Goal: Transaction & Acquisition: Book appointment/travel/reservation

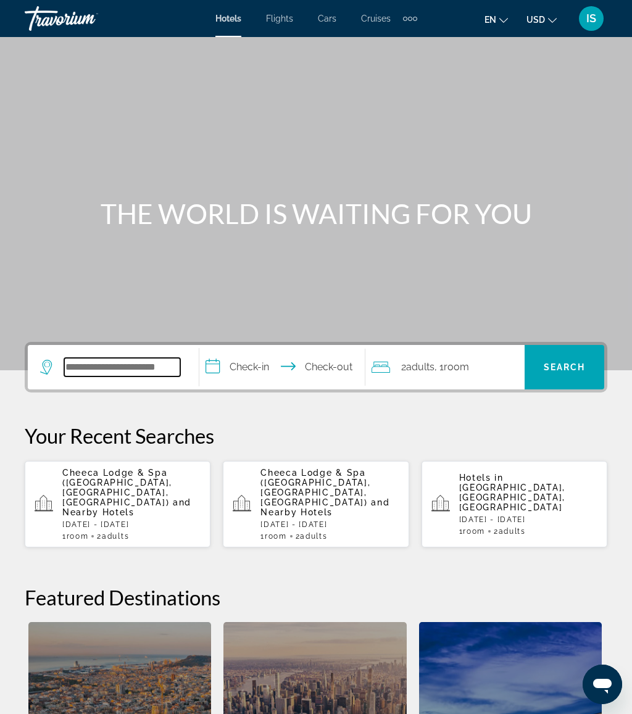
click at [125, 376] on input "Search widget" at bounding box center [122, 367] width 116 height 19
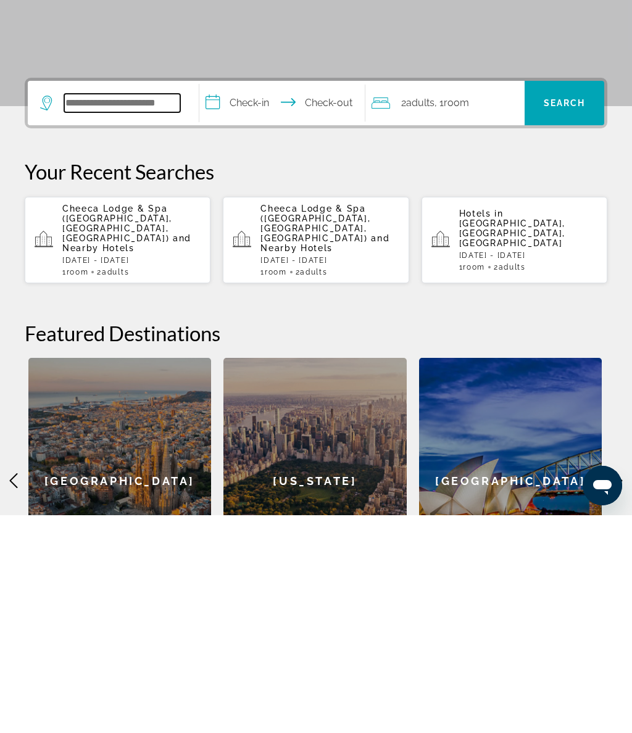
scroll to position [84, 0]
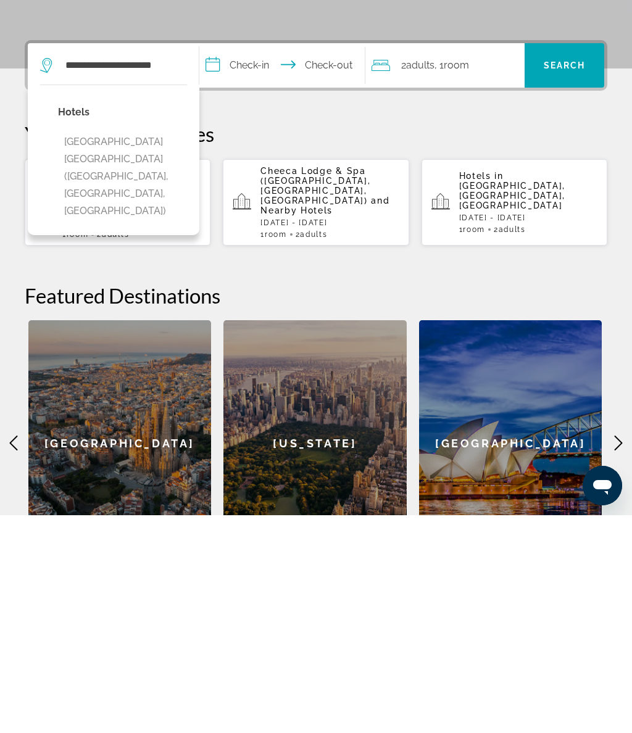
click at [130, 348] on button "[GEOGRAPHIC_DATA] [GEOGRAPHIC_DATA] ([GEOGRAPHIC_DATA], [GEOGRAPHIC_DATA], [GEO…" at bounding box center [122, 394] width 129 height 93
type input "**********"
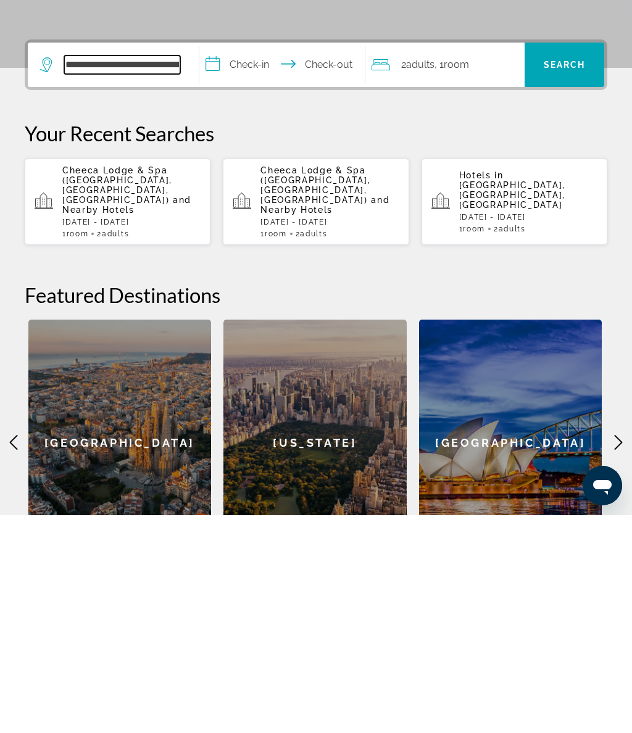
scroll to position [85, 0]
click at [258, 261] on input "**********" at bounding box center [284, 285] width 170 height 48
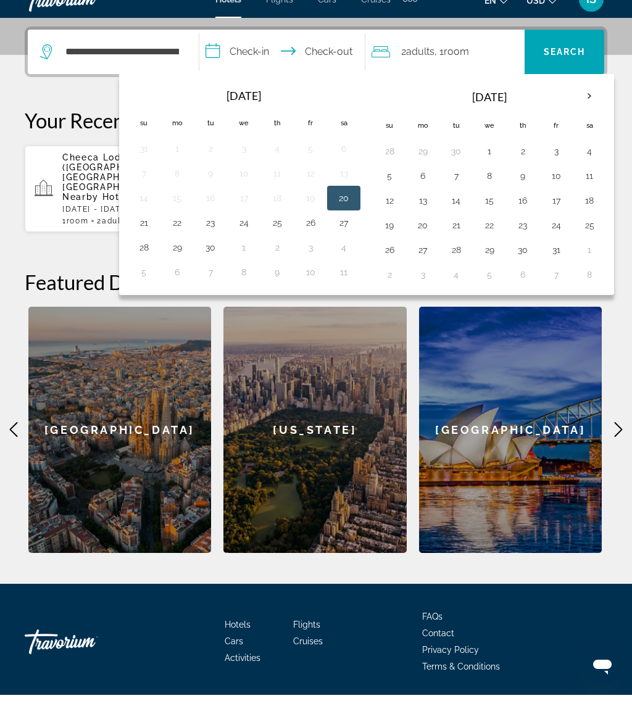
scroll to position [303, 0]
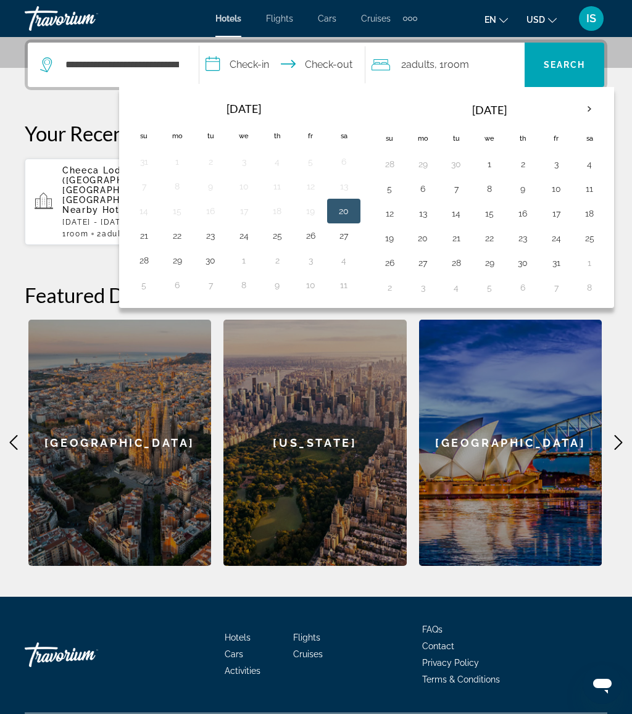
click at [286, 257] on button "2" at bounding box center [277, 260] width 20 height 17
click at [153, 283] on button "5" at bounding box center [144, 285] width 20 height 17
type input "**********"
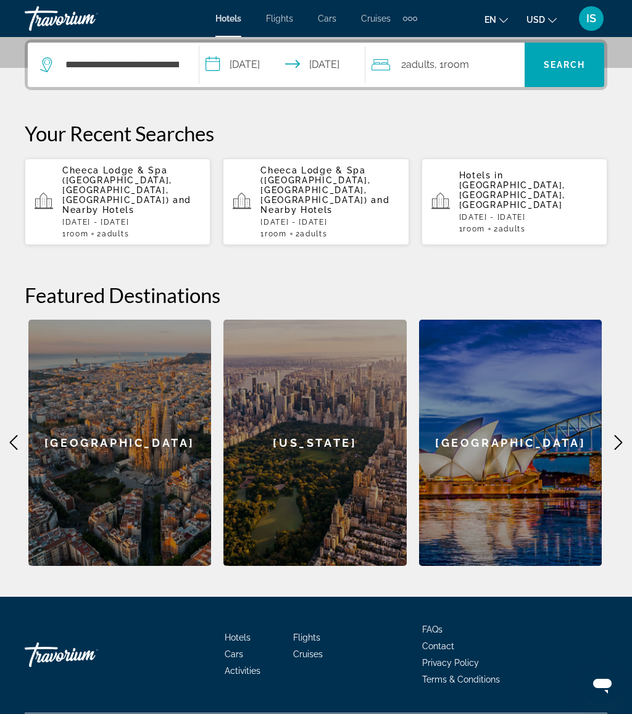
click at [563, 67] on span "Search" at bounding box center [565, 65] width 42 height 10
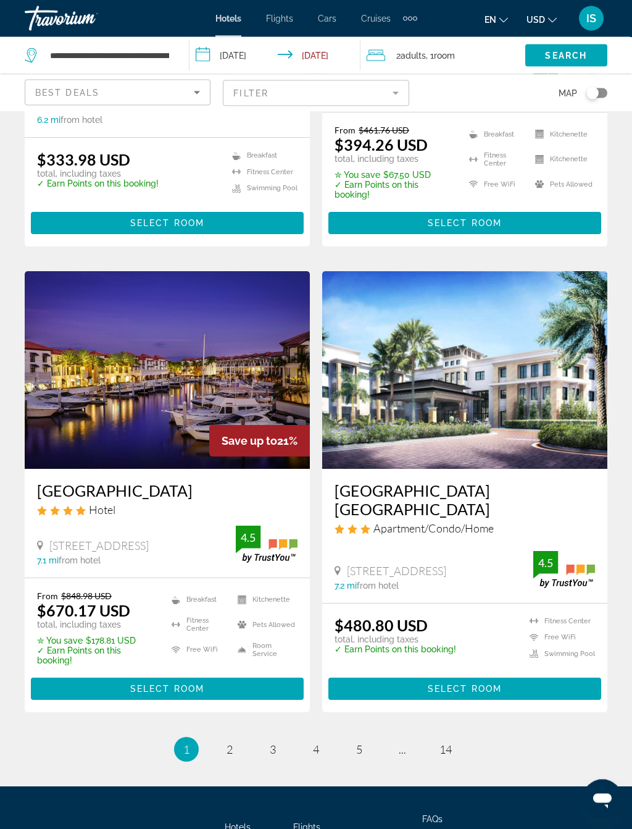
scroll to position [2411, 0]
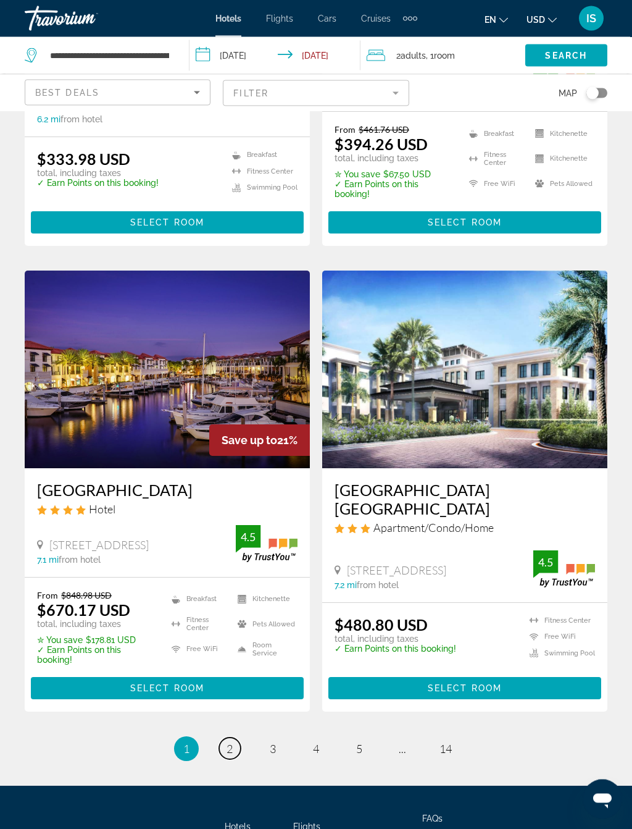
click at [235, 714] on link "page 2" at bounding box center [230, 749] width 22 height 22
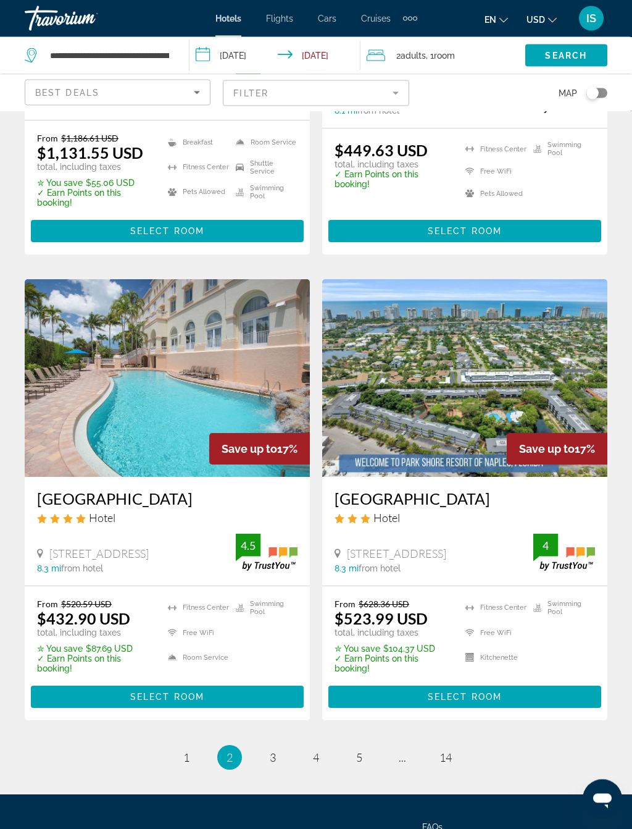
scroll to position [2239, 0]
click at [273, 714] on span "3" at bounding box center [273, 757] width 6 height 14
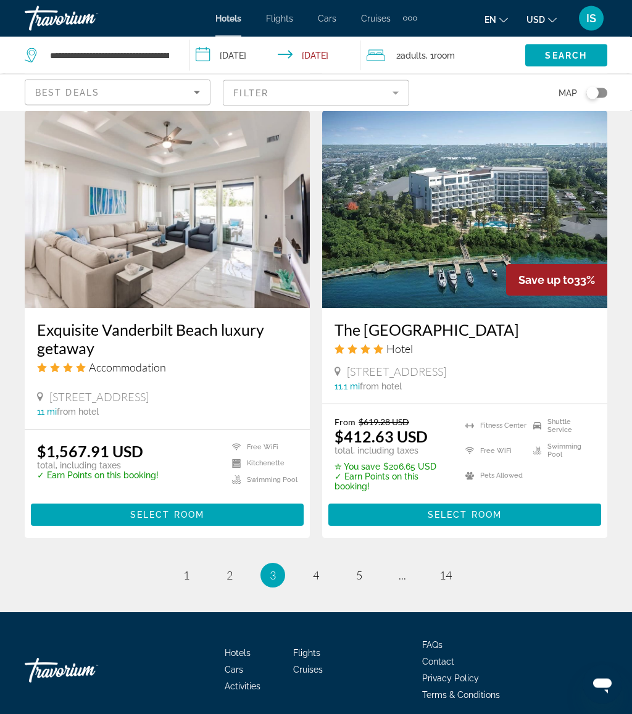
scroll to position [2453, 0]
click at [318, 569] on span "4" at bounding box center [316, 576] width 6 height 14
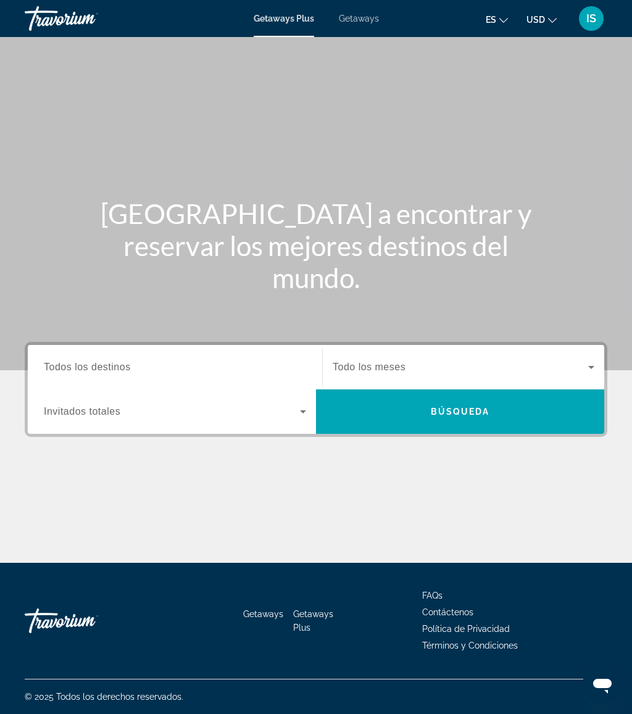
click at [136, 364] on input "Destination Todos los destinos" at bounding box center [175, 368] width 262 height 15
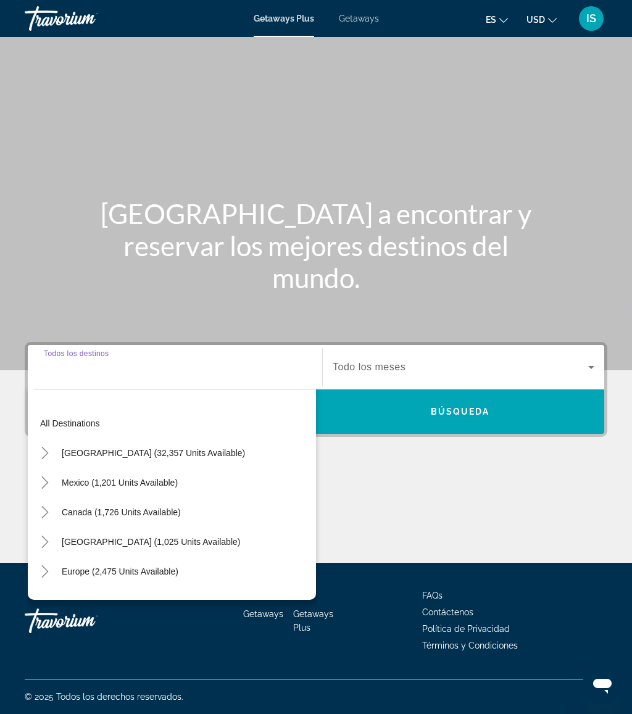
click at [181, 456] on span "United States (32,357 units available)" at bounding box center [153, 453] width 183 height 10
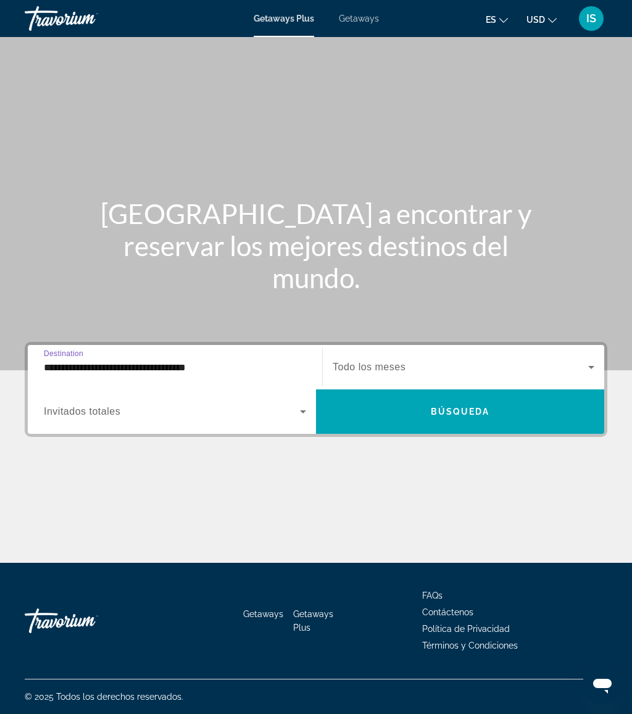
click at [190, 367] on input "**********" at bounding box center [175, 368] width 262 height 15
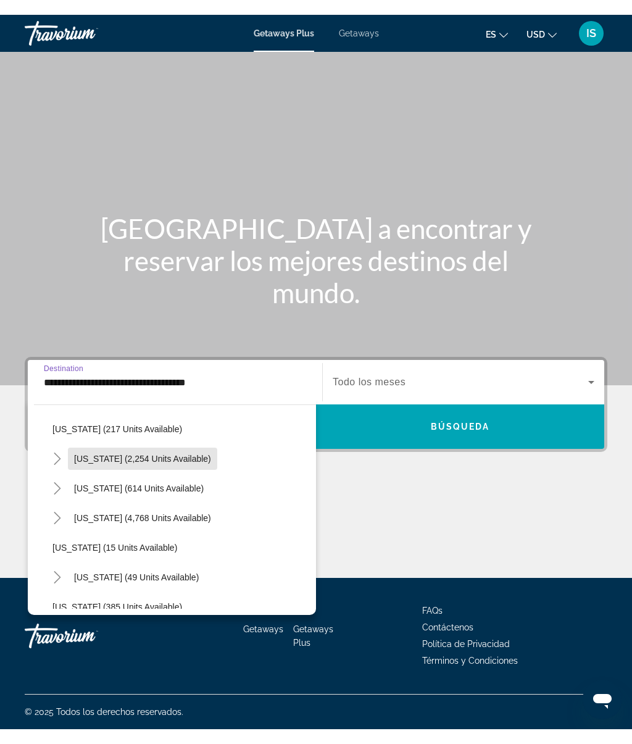
scroll to position [104, 0]
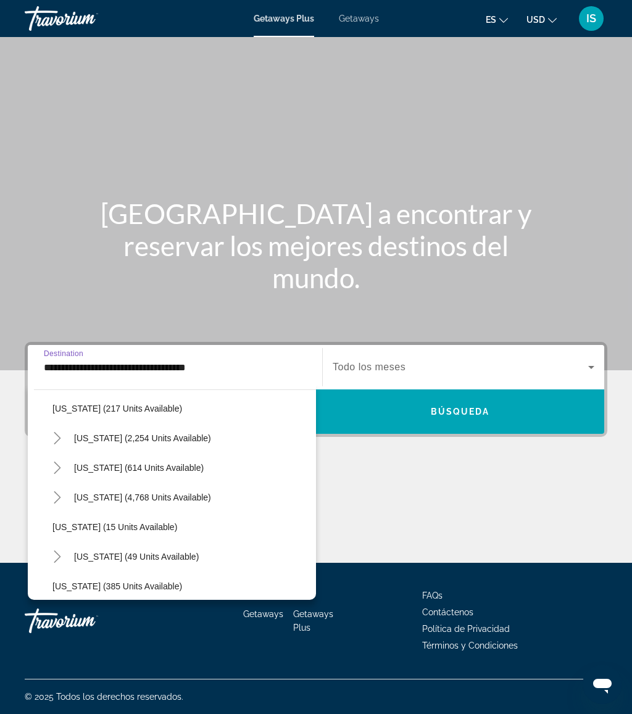
click at [159, 496] on span "Florida (4,768 units available)" at bounding box center [142, 498] width 137 height 10
type input "**********"
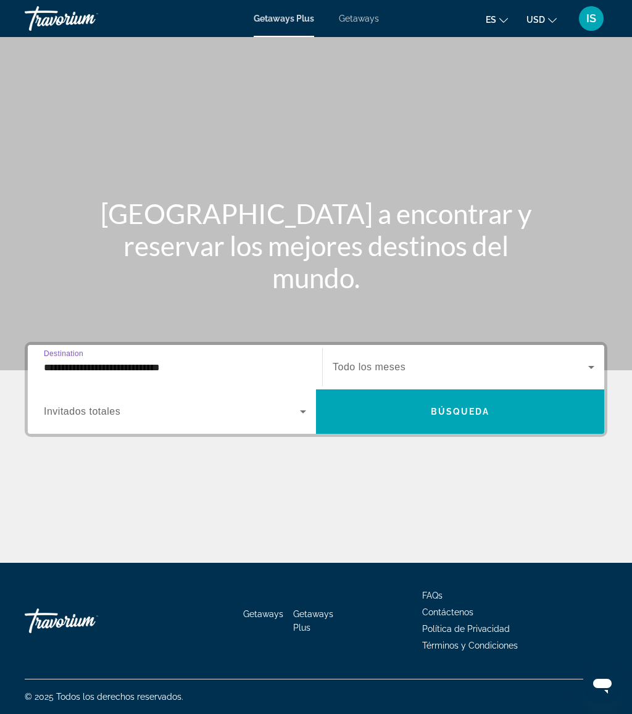
click at [307, 412] on icon "Search widget" at bounding box center [303, 411] width 15 height 15
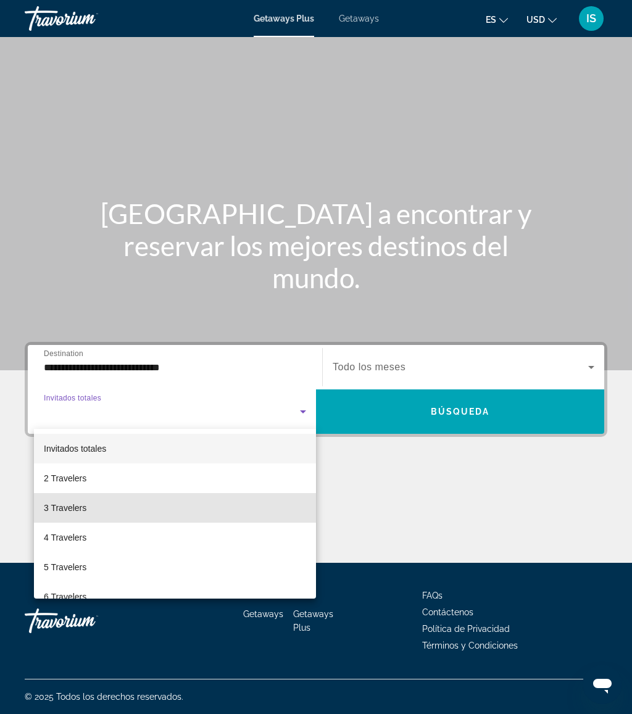
click at [87, 507] on mat-option "3 Travelers" at bounding box center [175, 508] width 282 height 30
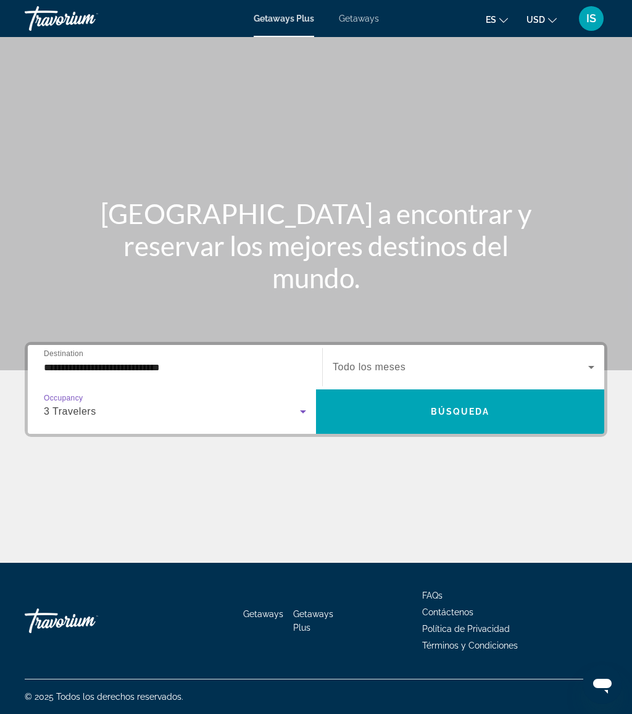
click at [589, 369] on icon "Search widget" at bounding box center [591, 367] width 15 height 15
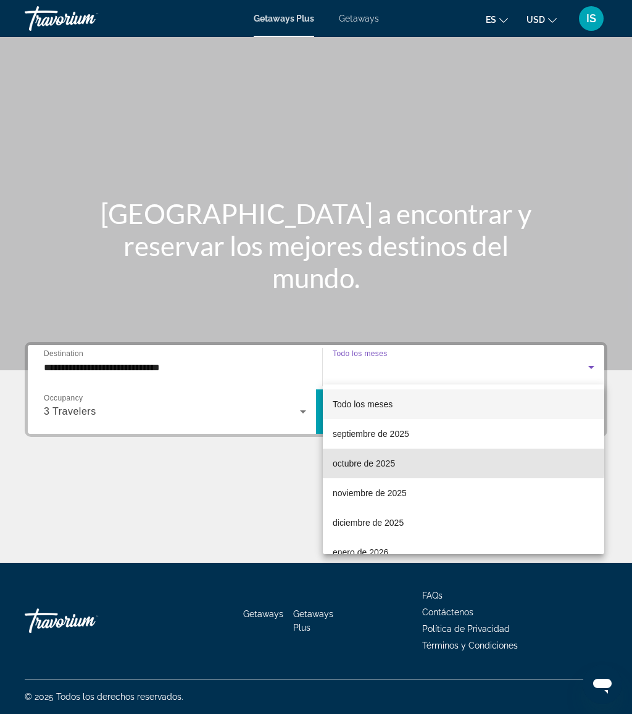
click at [386, 459] on span "octubre de 2025" at bounding box center [364, 463] width 62 height 15
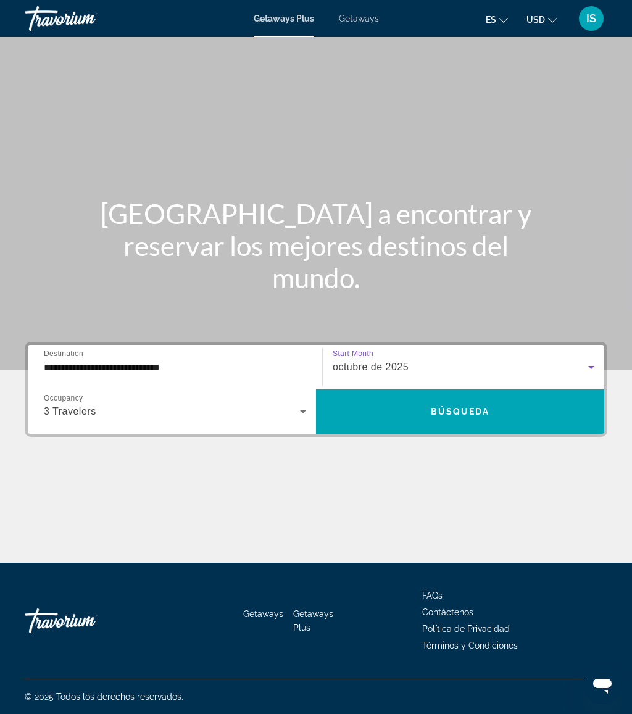
click at [519, 413] on span "Search widget" at bounding box center [460, 412] width 288 height 30
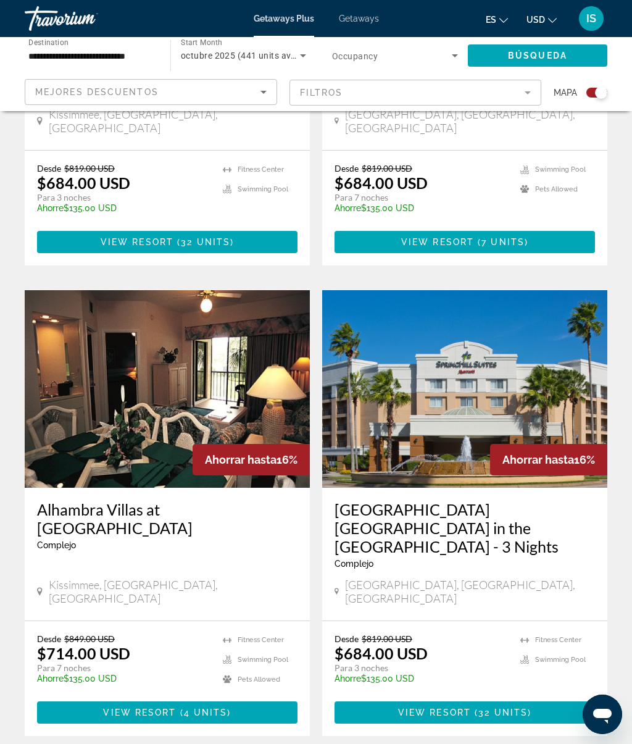
scroll to position [2624, 0]
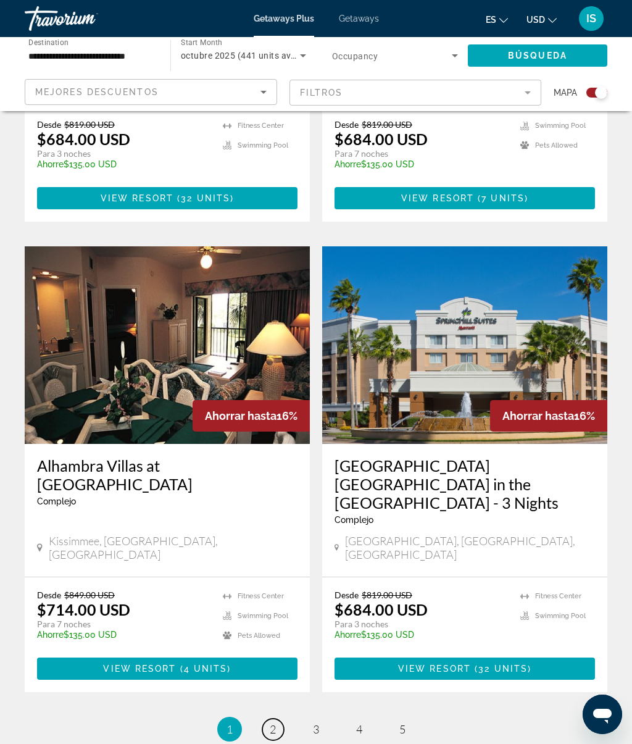
click at [275, 714] on span "2" at bounding box center [273, 729] width 6 height 14
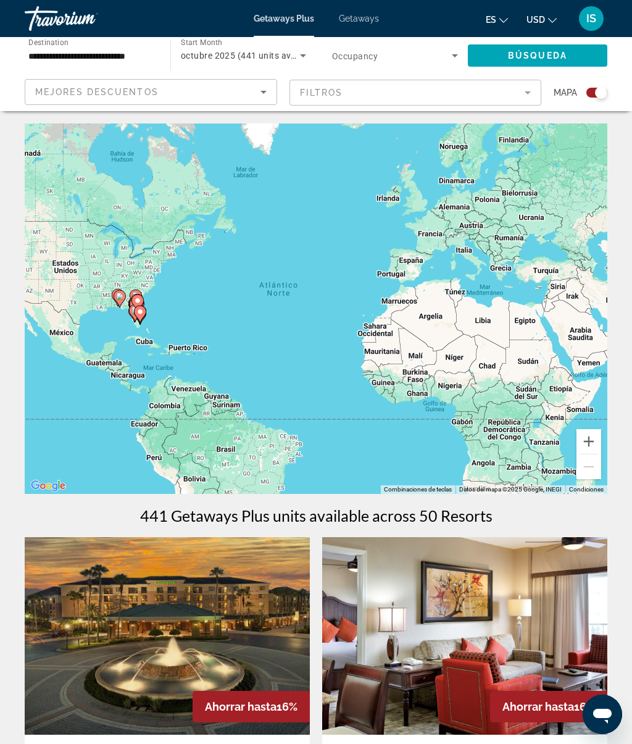
click at [531, 91] on mat-form-field "Filtros" at bounding box center [416, 93] width 253 height 26
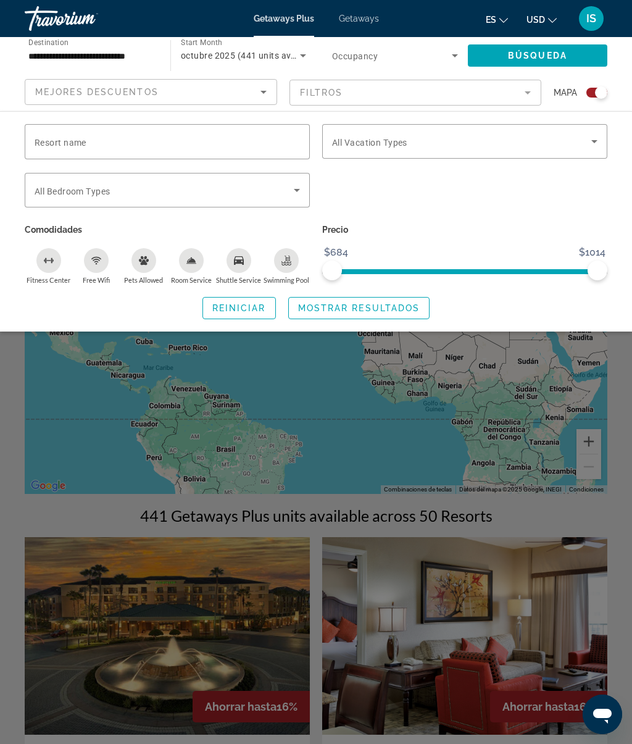
click at [115, 145] on input "Resort name" at bounding box center [167, 142] width 265 height 15
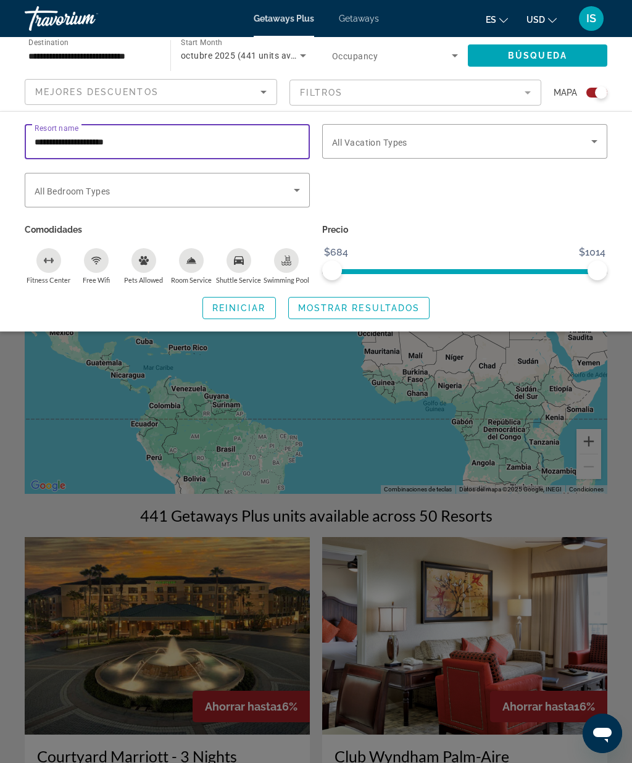
type input "**********"
click at [378, 312] on span "Search widget" at bounding box center [359, 308] width 141 height 30
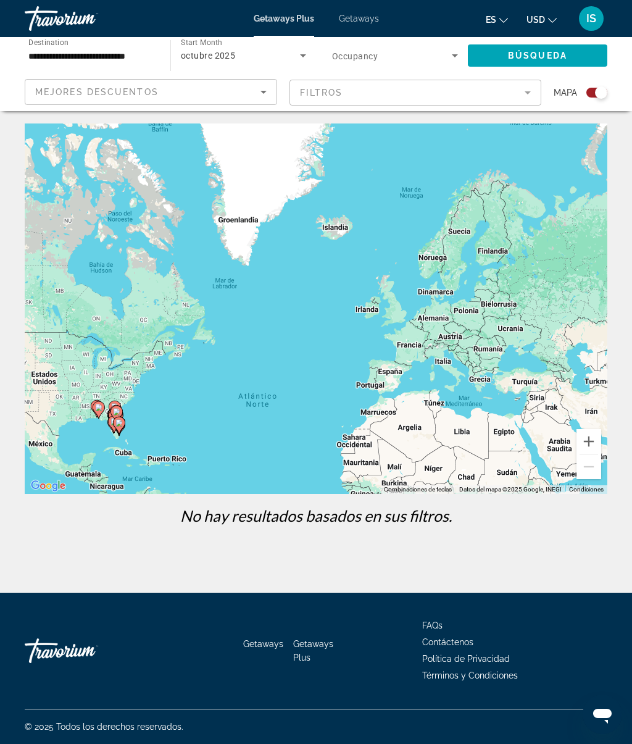
click at [525, 91] on mat-form-field "Filtros" at bounding box center [416, 93] width 253 height 26
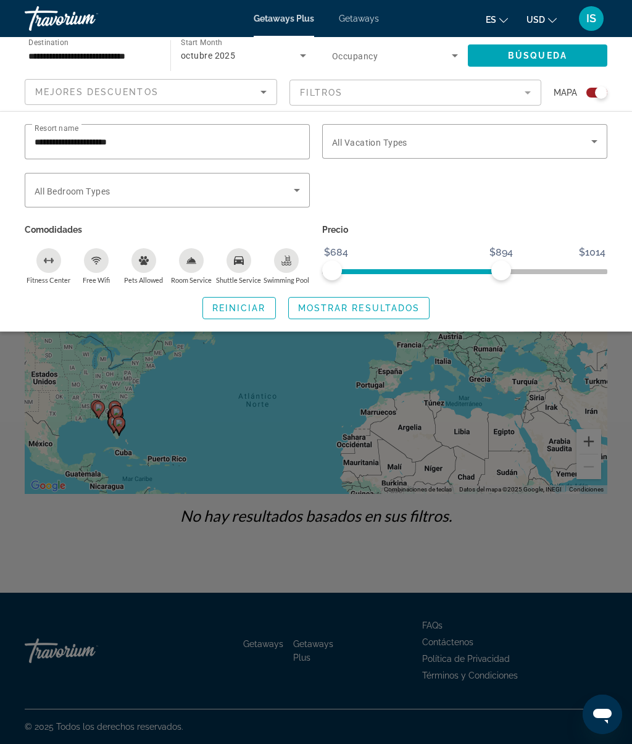
click at [553, 62] on span "Search widget" at bounding box center [538, 56] width 140 height 30
click at [202, 192] on span "Search widget" at bounding box center [164, 190] width 259 height 15
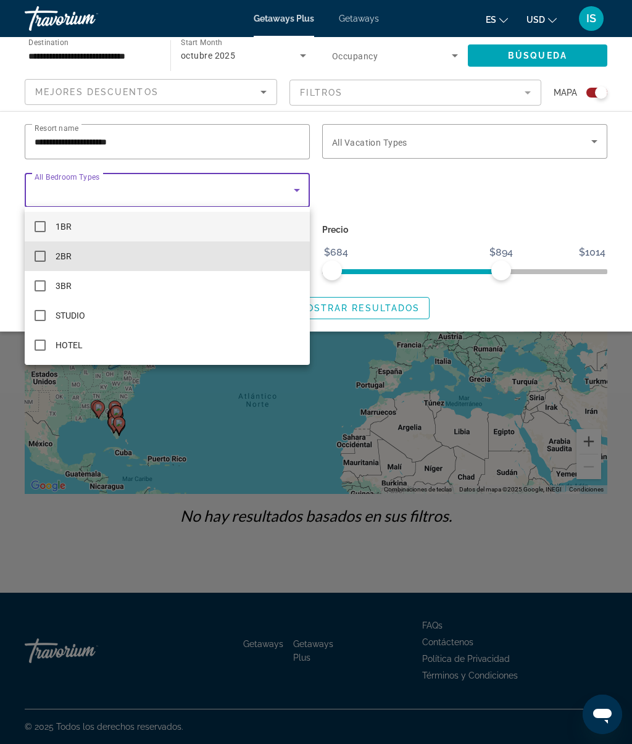
click at [41, 261] on mat-pseudo-checkbox at bounding box center [40, 256] width 11 height 11
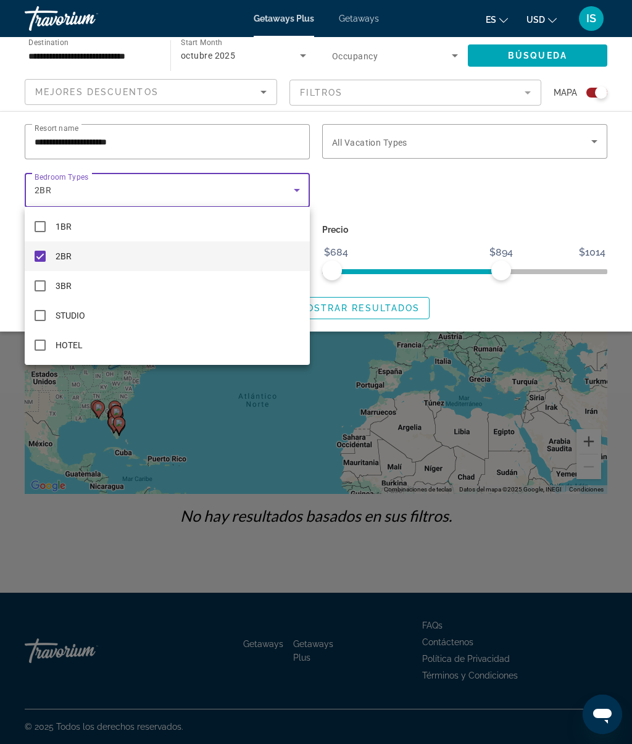
click at [443, 226] on div at bounding box center [316, 372] width 632 height 744
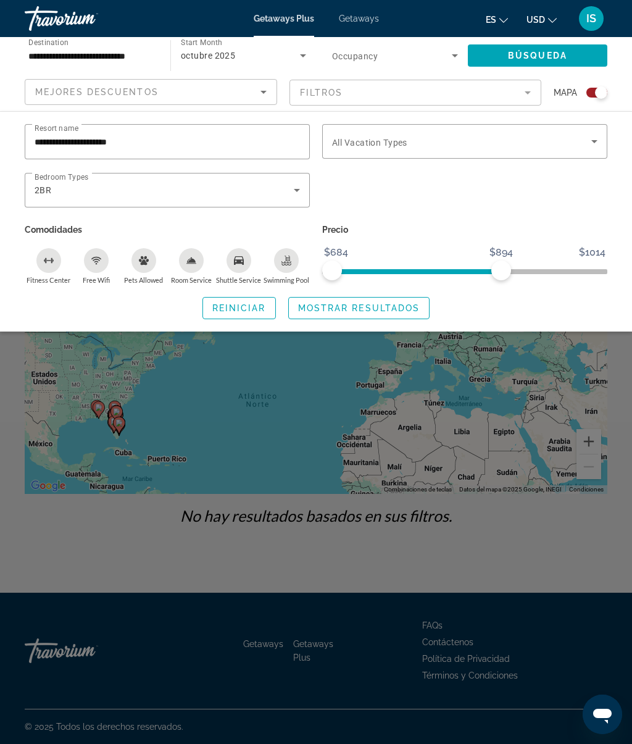
click at [555, 48] on span "Search widget" at bounding box center [538, 56] width 140 height 30
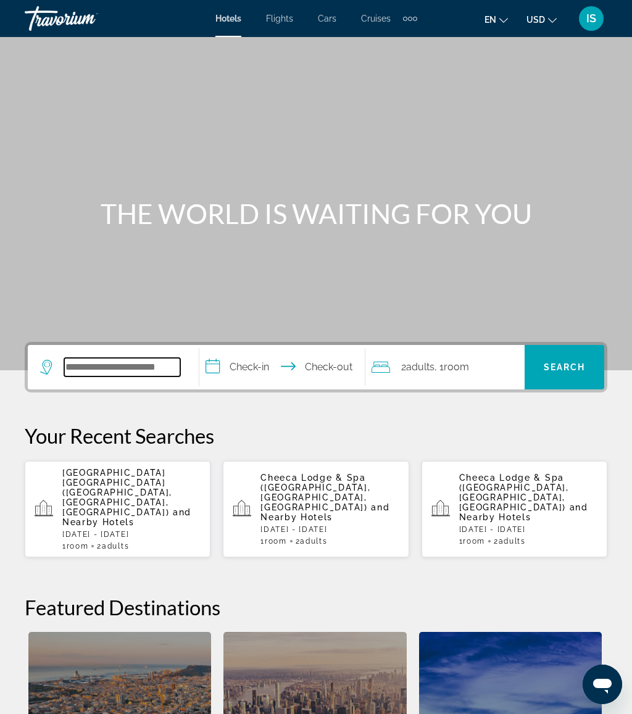
click at [123, 358] on input "Search widget" at bounding box center [122, 367] width 116 height 19
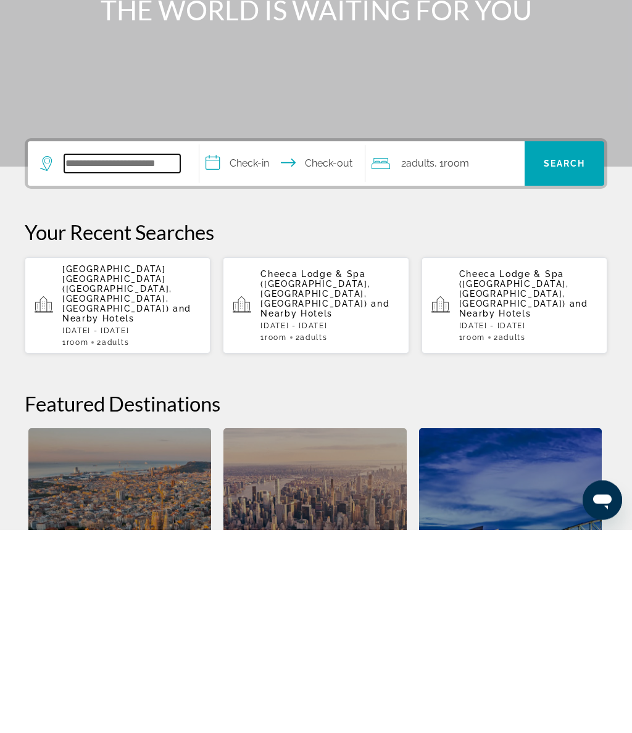
scroll to position [84, 0]
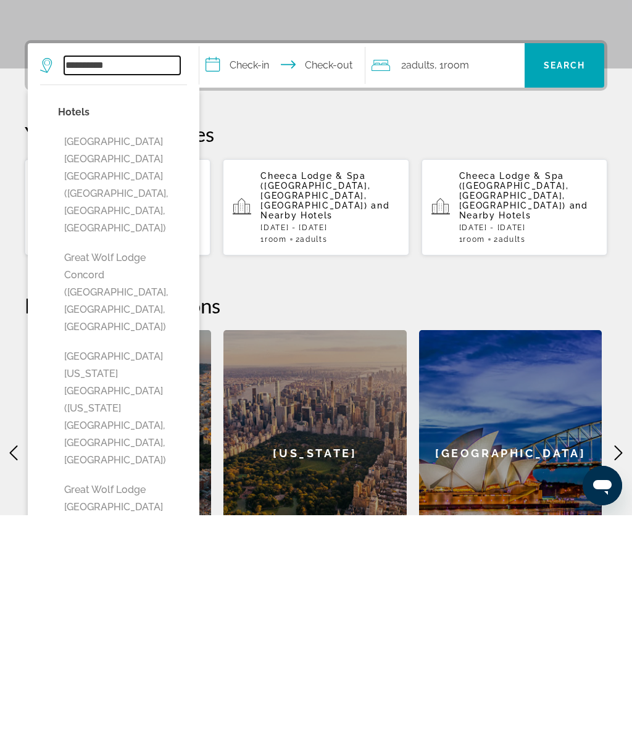
type input "**********"
click at [324, 258] on div "**********" at bounding box center [316, 526] width 632 height 536
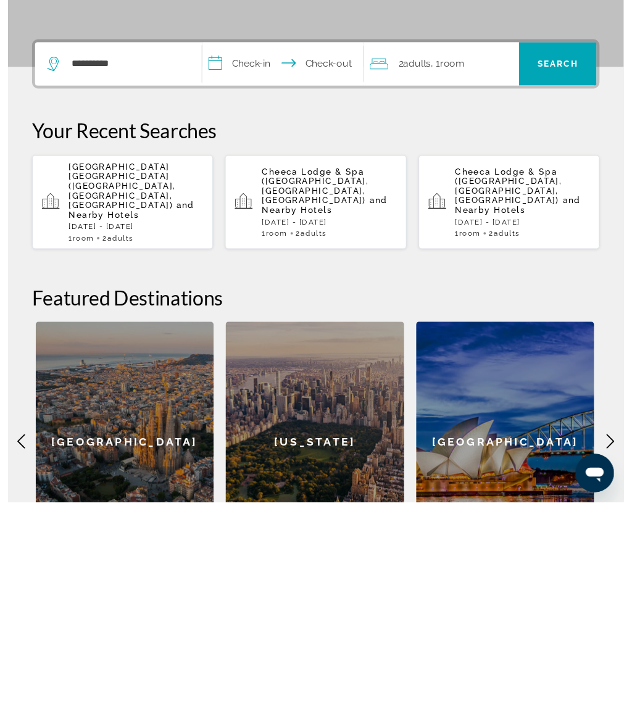
scroll to position [315, 0]
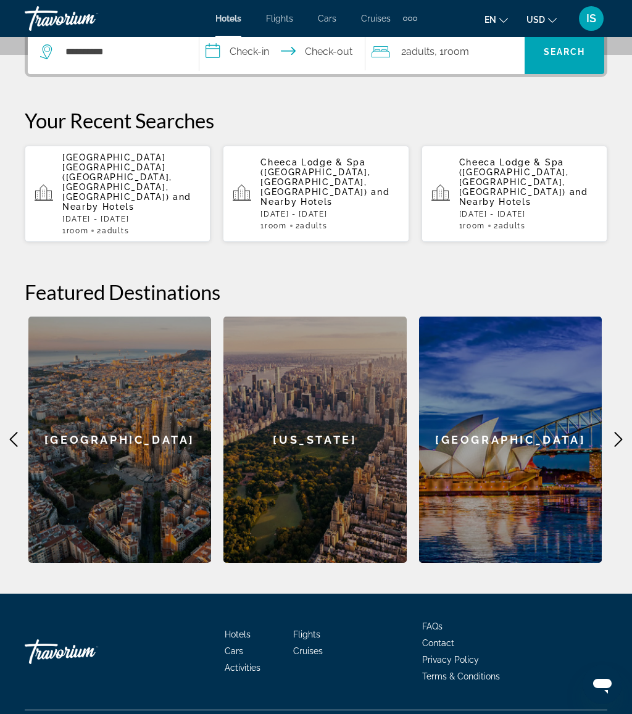
click at [170, 176] on p "[GEOGRAPHIC_DATA] [GEOGRAPHIC_DATA] ([GEOGRAPHIC_DATA], [GEOGRAPHIC_DATA], [GEO…" at bounding box center [131, 181] width 138 height 59
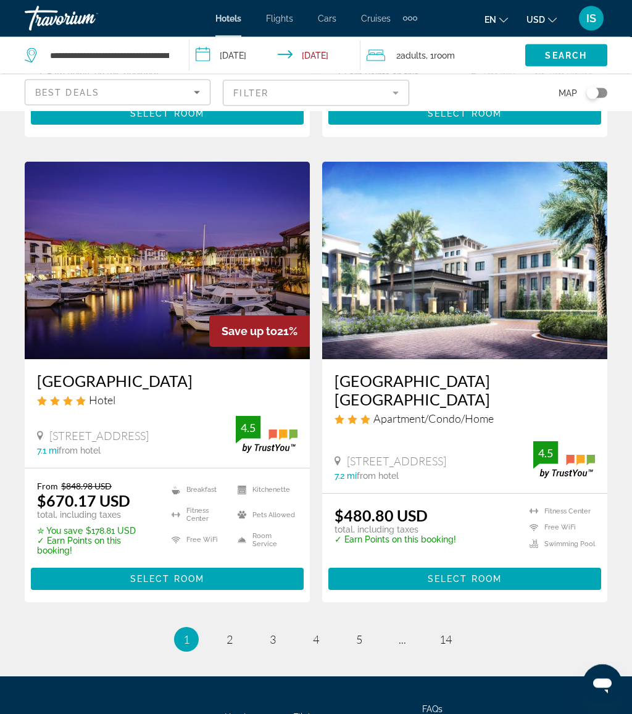
scroll to position [2596, 0]
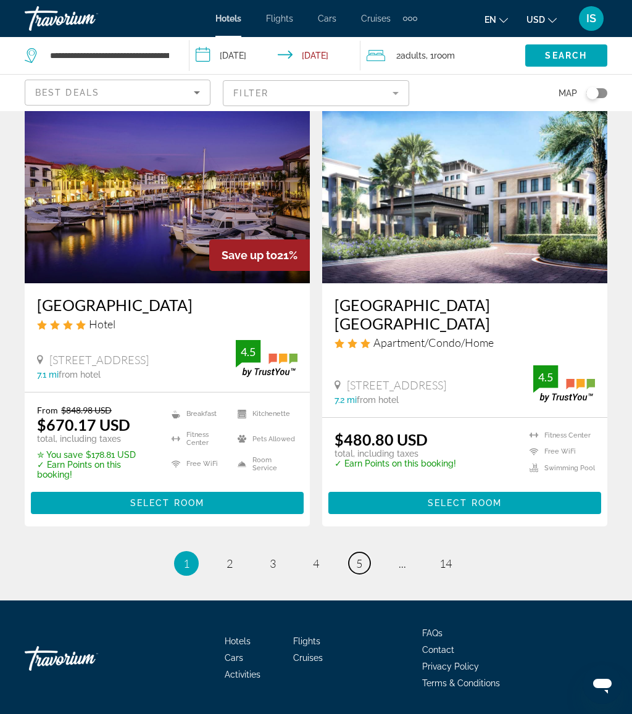
click at [360, 553] on link "page 5" at bounding box center [360, 564] width 22 height 22
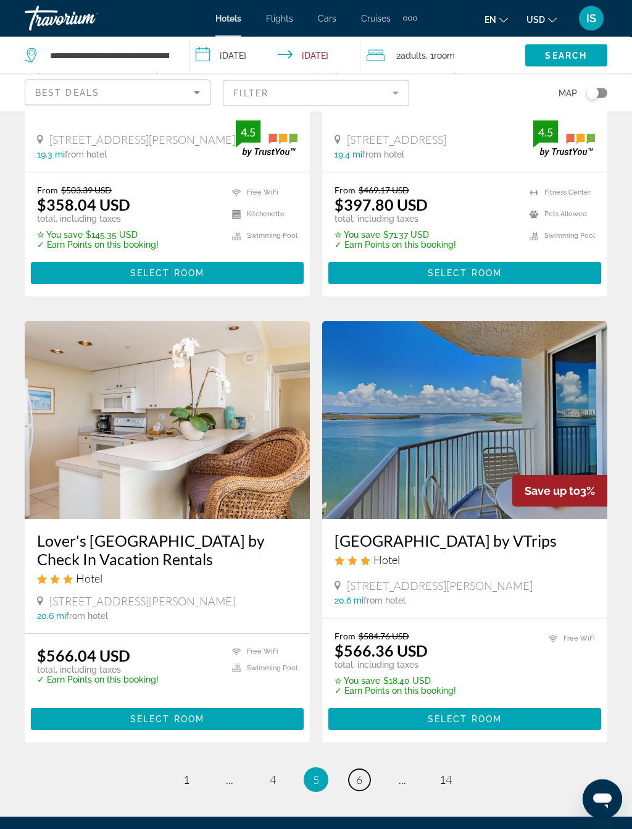
scroll to position [2244, 0]
click at [270, 714] on span "4" at bounding box center [273, 779] width 6 height 14
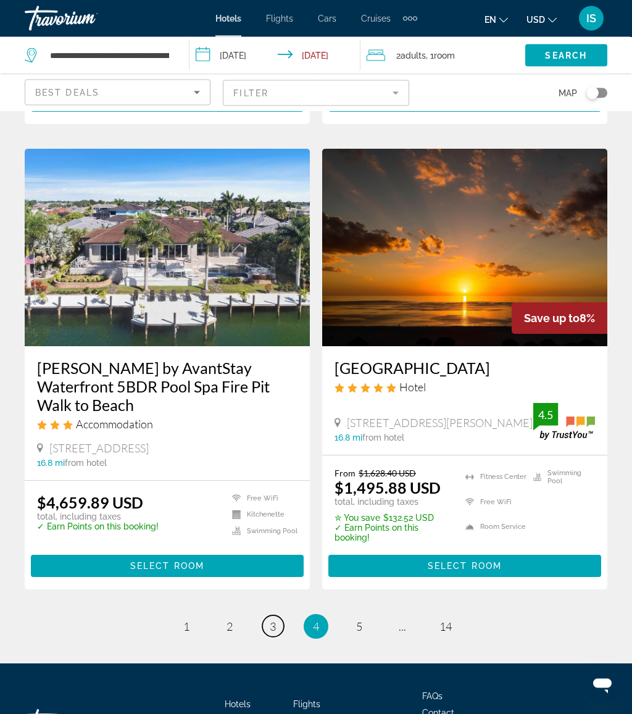
scroll to position [2502, 0]
